Goal: Transaction & Acquisition: Obtain resource

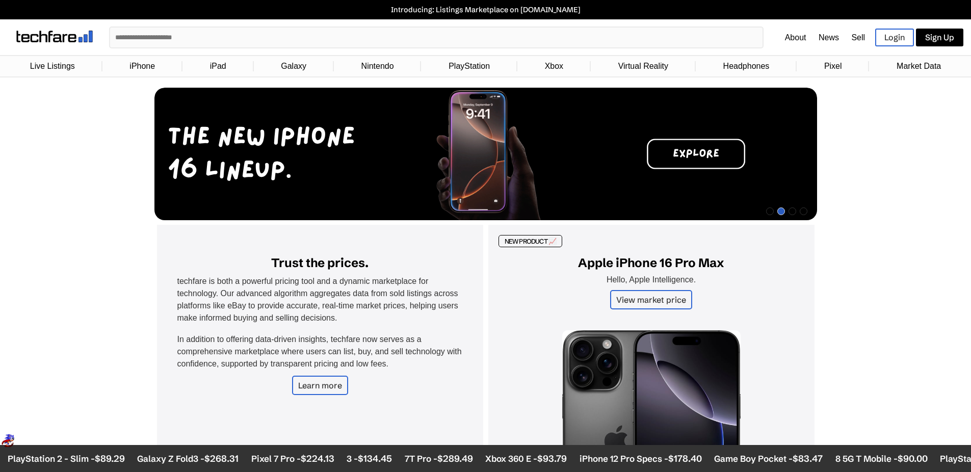
click at [902, 39] on link "Login" at bounding box center [894, 38] width 39 height 18
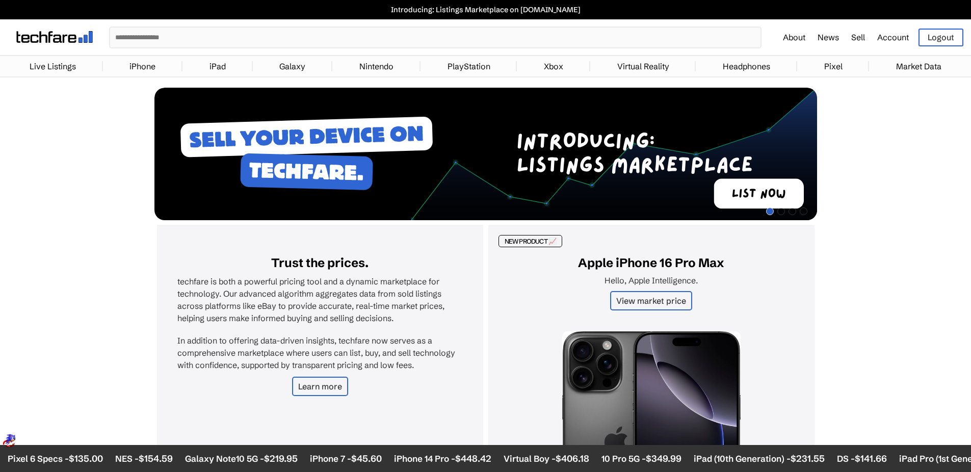
click at [860, 40] on link "Sell" at bounding box center [858, 37] width 14 height 10
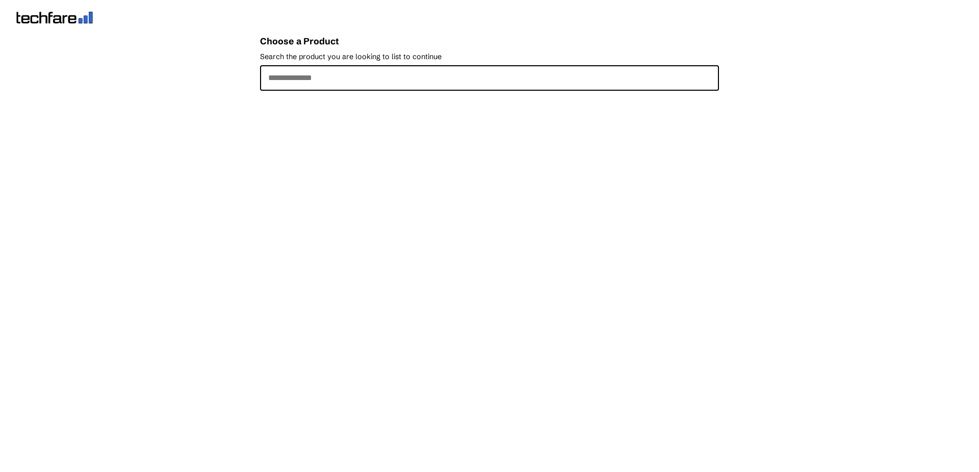
click at [300, 82] on input "Search the product you are looking to list to continue" at bounding box center [489, 77] width 459 height 25
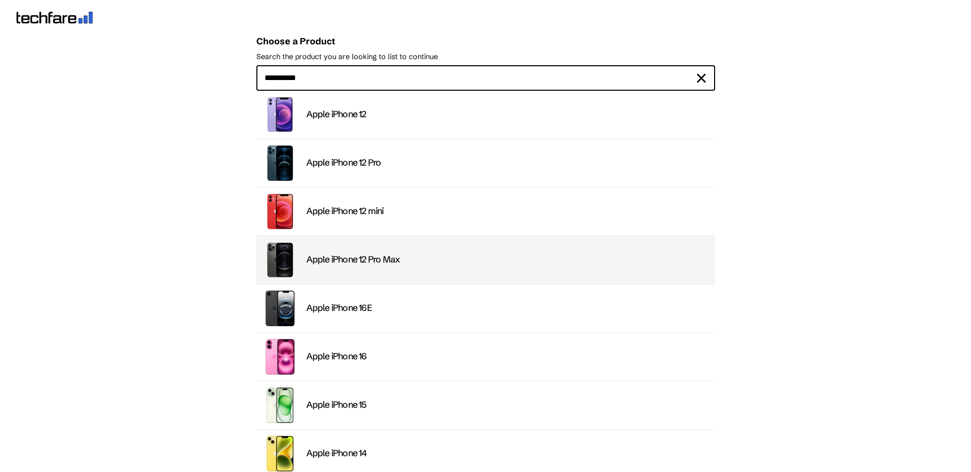
type input "**********"
click at [354, 263] on div "Apple iPhone 12 Pro Max" at bounding box center [507, 260] width 403 height 12
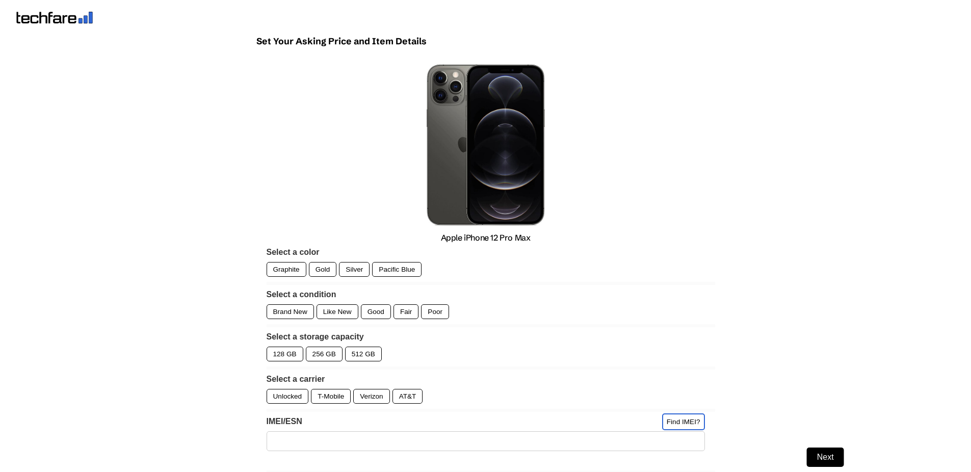
click at [273, 269] on div "Graphite" at bounding box center [287, 269] width 40 height 15
click at [315, 270] on div "Gold" at bounding box center [323, 269] width 28 height 15
click at [346, 270] on div "Silver" at bounding box center [354, 269] width 31 height 15
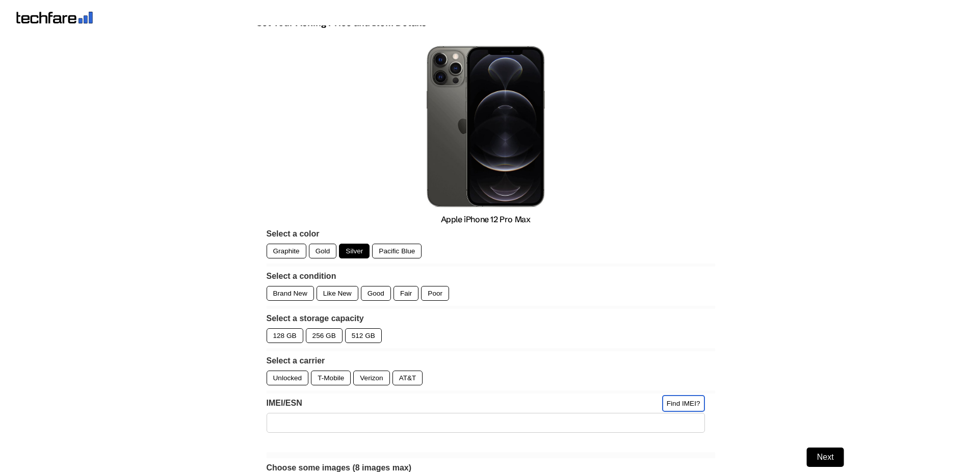
scroll to position [34, 0]
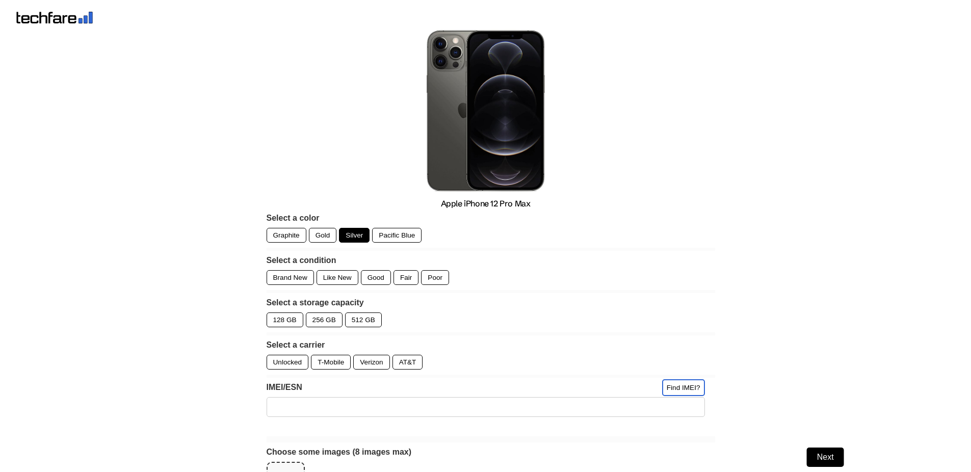
click at [377, 273] on div "Good" at bounding box center [376, 277] width 30 height 15
click at [283, 323] on div "128 GB" at bounding box center [285, 320] width 37 height 15
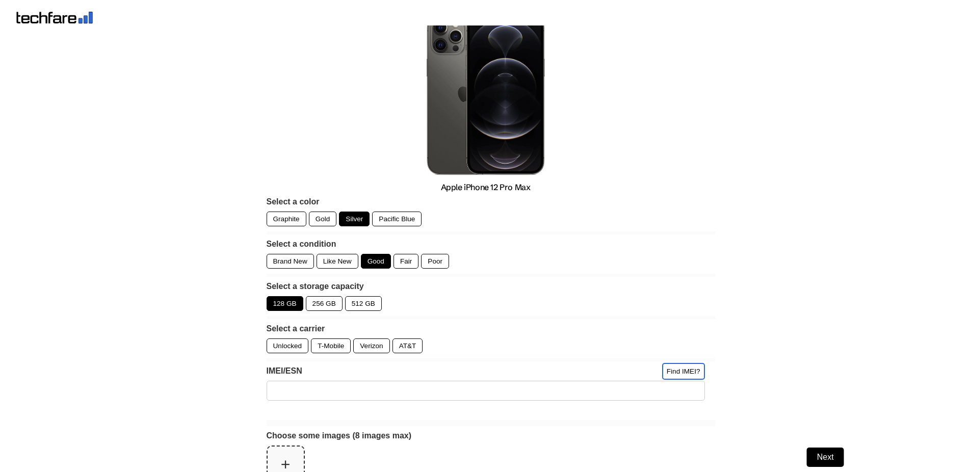
scroll to position [77, 0]
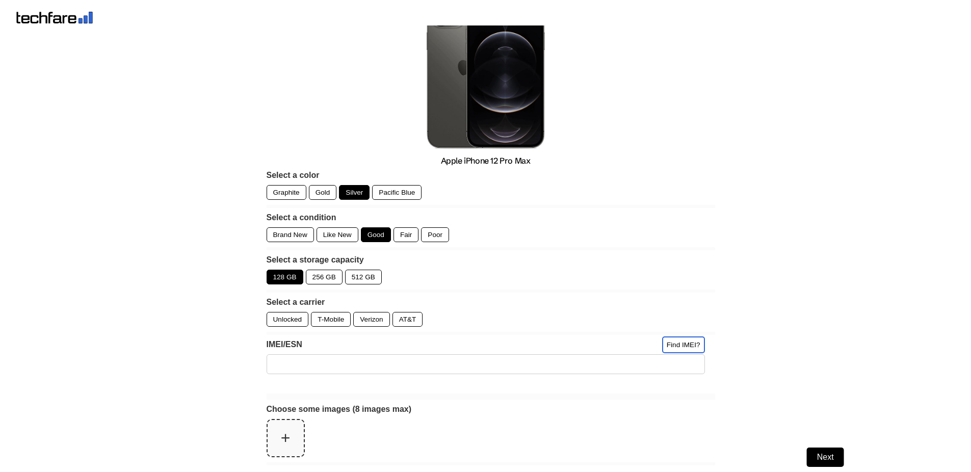
click at [283, 322] on div "Unlocked" at bounding box center [288, 319] width 42 height 15
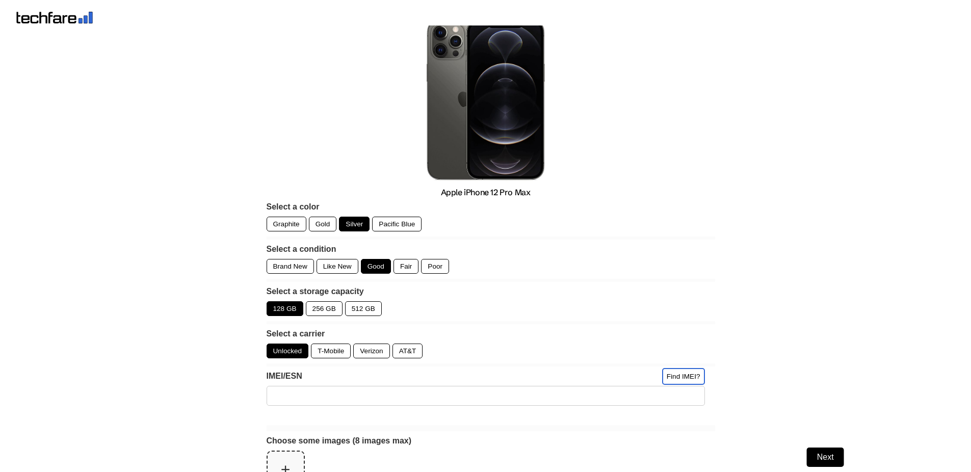
scroll to position [0, 0]
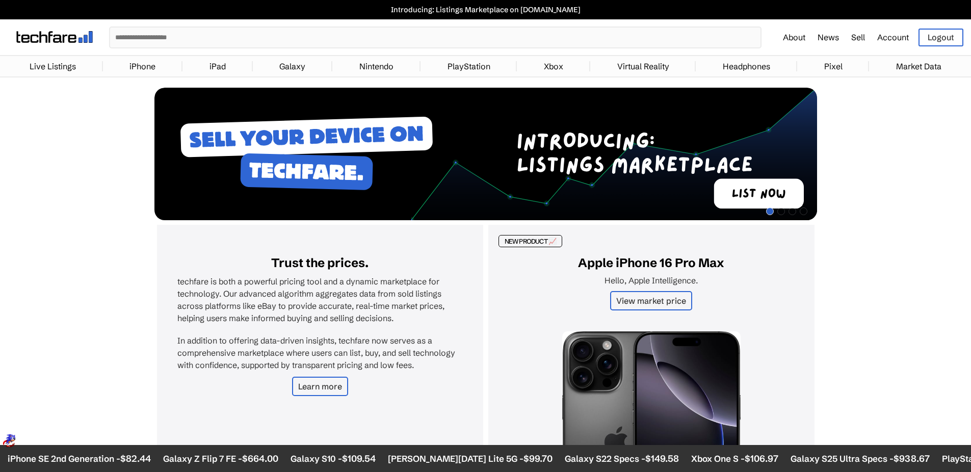
click at [135, 65] on link "iPhone" at bounding box center [142, 66] width 36 height 20
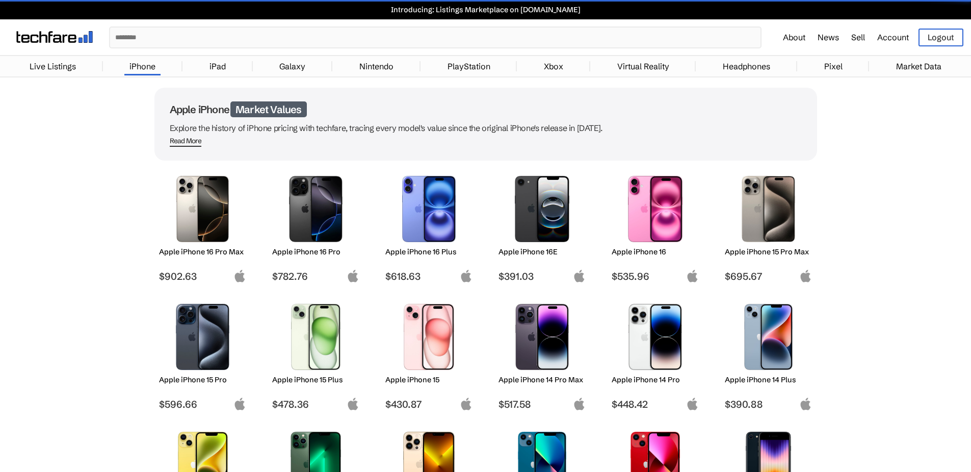
scroll to position [433, 0]
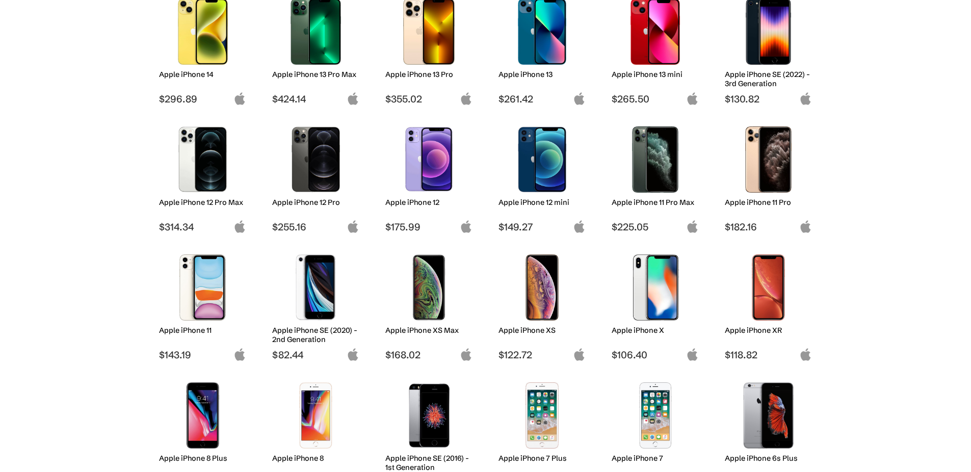
click at [212, 166] on img at bounding box center [203, 159] width 72 height 66
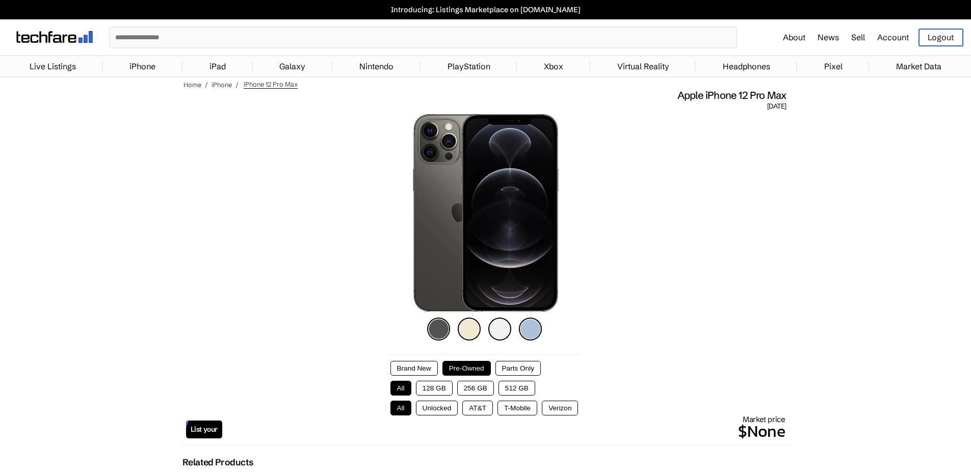
click at [436, 385] on button "128 GB" at bounding box center [434, 388] width 37 height 15
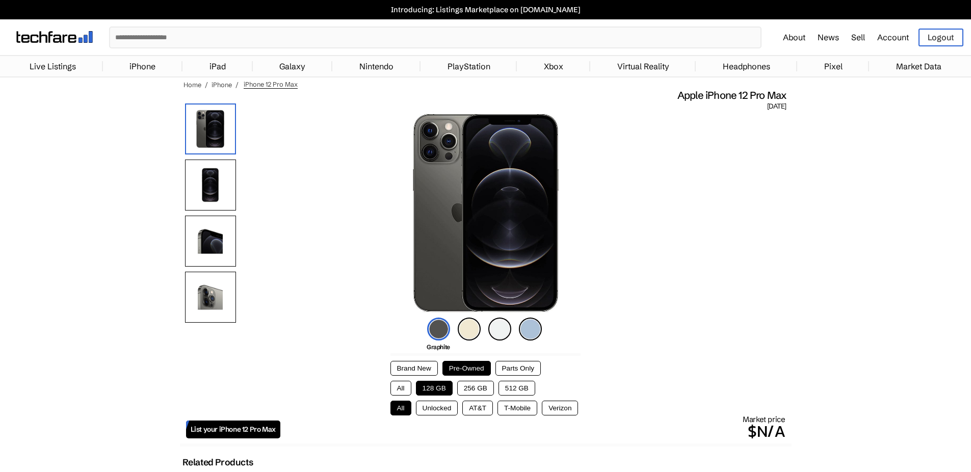
click at [433, 405] on button "Unlocked" at bounding box center [437, 408] width 42 height 15
click at [492, 325] on img at bounding box center [499, 329] width 23 height 23
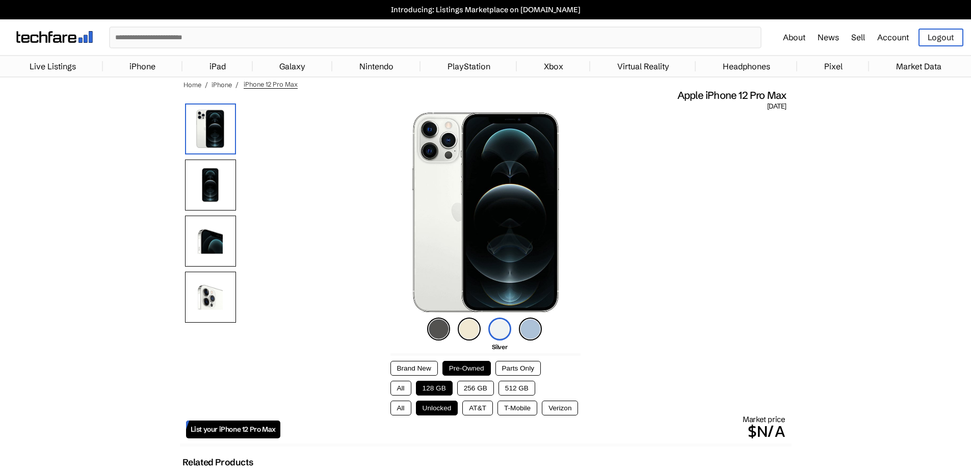
click at [531, 366] on button "Parts Only" at bounding box center [518, 368] width 45 height 15
click at [463, 364] on button "Pre-Owned" at bounding box center [467, 368] width 48 height 15
click at [410, 364] on button "Brand New" at bounding box center [414, 368] width 47 height 15
click at [479, 368] on button "Pre-Owned" at bounding box center [467, 368] width 48 height 15
click at [221, 182] on img at bounding box center [210, 185] width 51 height 51
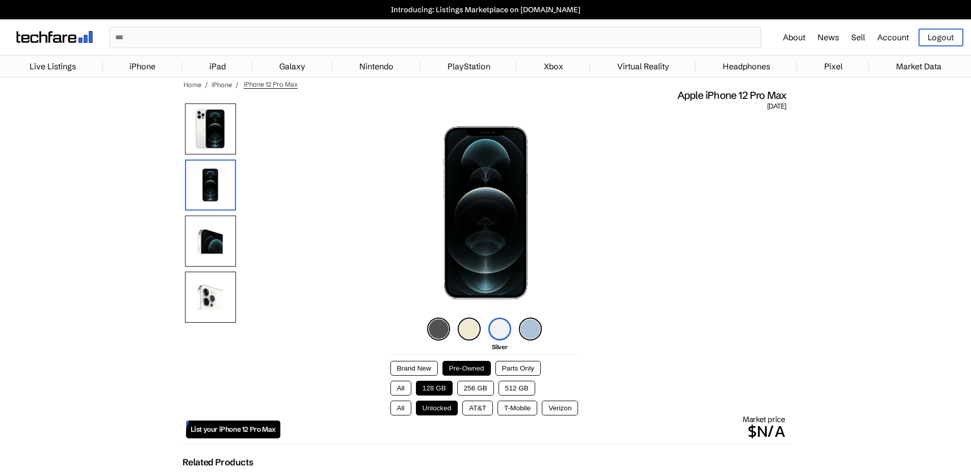
click at [207, 245] on img at bounding box center [210, 241] width 51 height 51
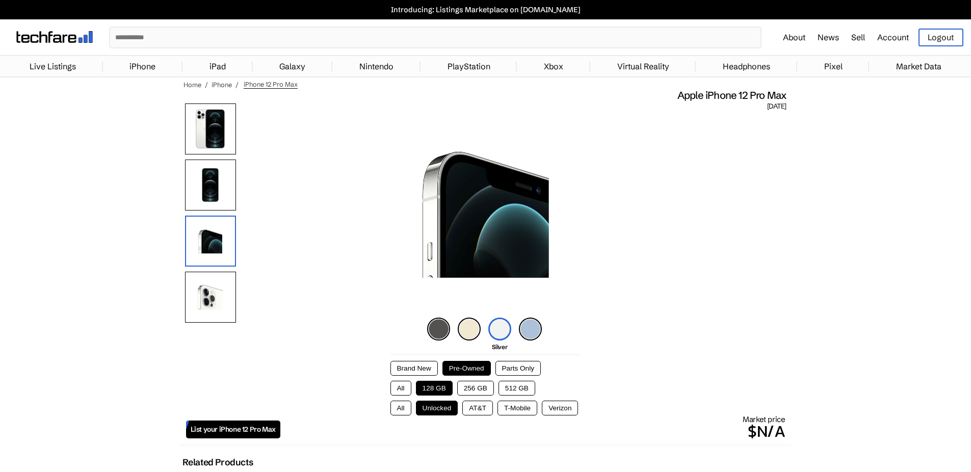
click at [207, 299] on img at bounding box center [210, 297] width 51 height 51
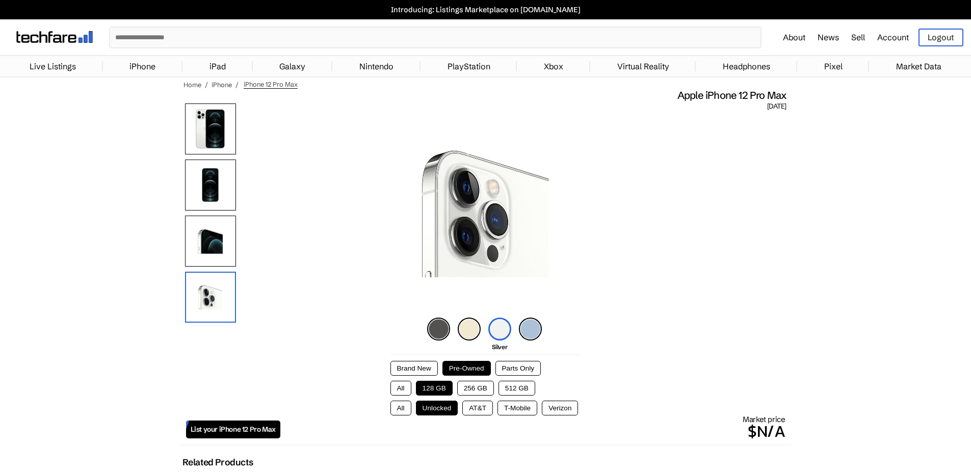
click at [215, 124] on img at bounding box center [210, 128] width 51 height 51
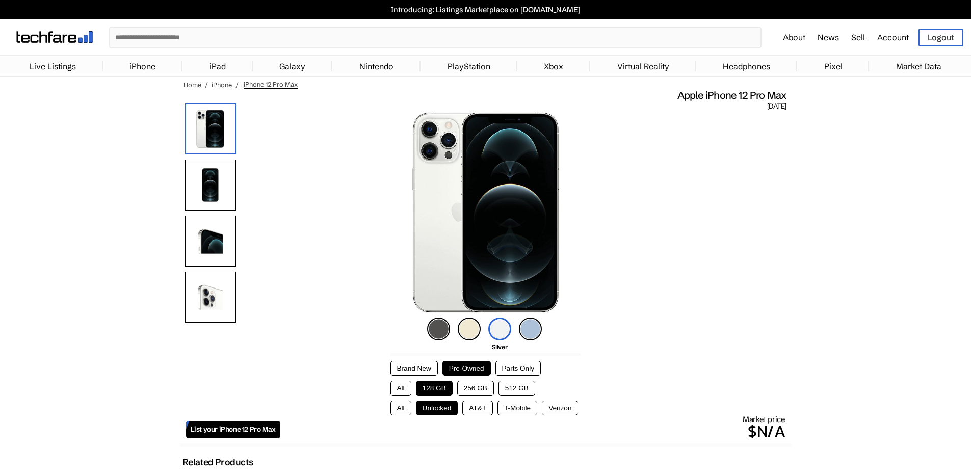
scroll to position [198, 0]
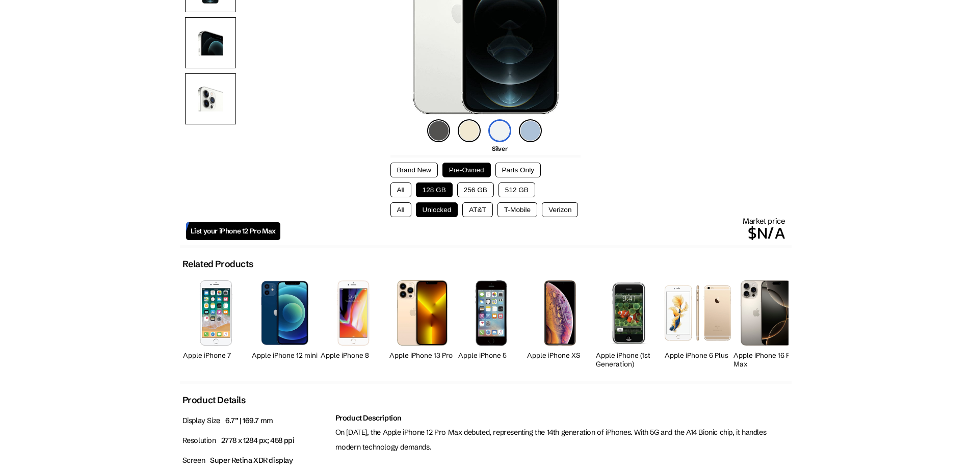
click at [399, 213] on button "All" at bounding box center [401, 209] width 21 height 15
click at [402, 194] on button "All" at bounding box center [401, 190] width 21 height 15
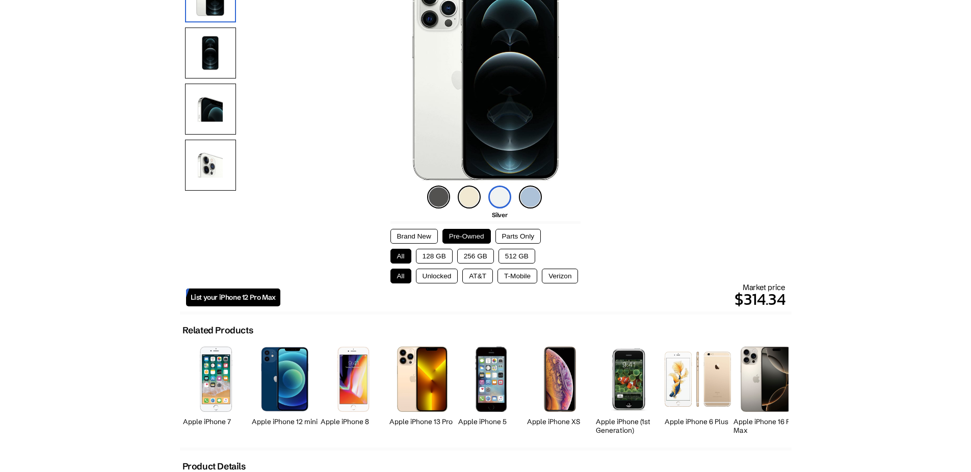
scroll to position [0, 0]
